Goal: Navigation & Orientation: Find specific page/section

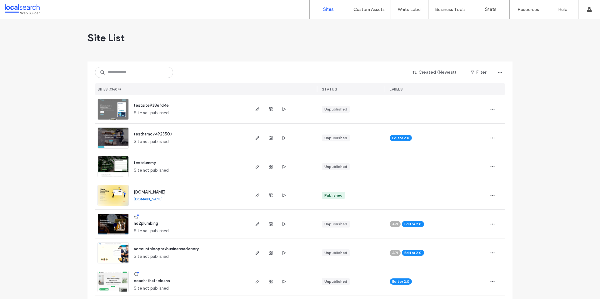
click at [194, 46] on div "Site List" at bounding box center [299, 37] width 425 height 37
click at [590, 11] on use at bounding box center [588, 9] width 5 height 5
click at [541, 25] on label "Account" at bounding box center [547, 25] width 16 height 5
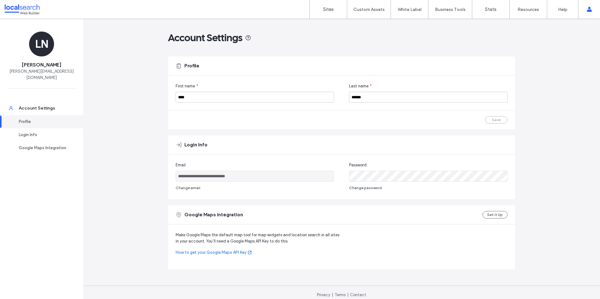
click at [139, 81] on div "**********" at bounding box center [341, 161] width 517 height 285
click at [328, 9] on label "Sites" at bounding box center [328, 10] width 11 height 6
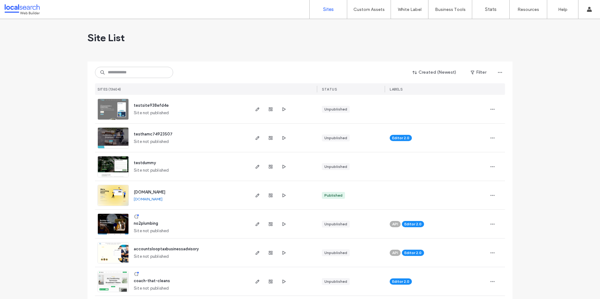
click at [29, 6] on div at bounding box center [40, 9] width 71 height 10
